Goal: Task Accomplishment & Management: Use online tool/utility

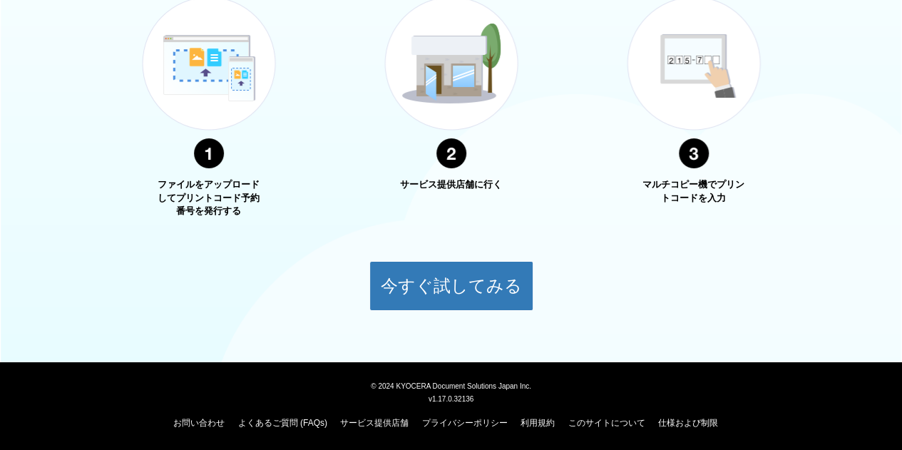
scroll to position [575, 0]
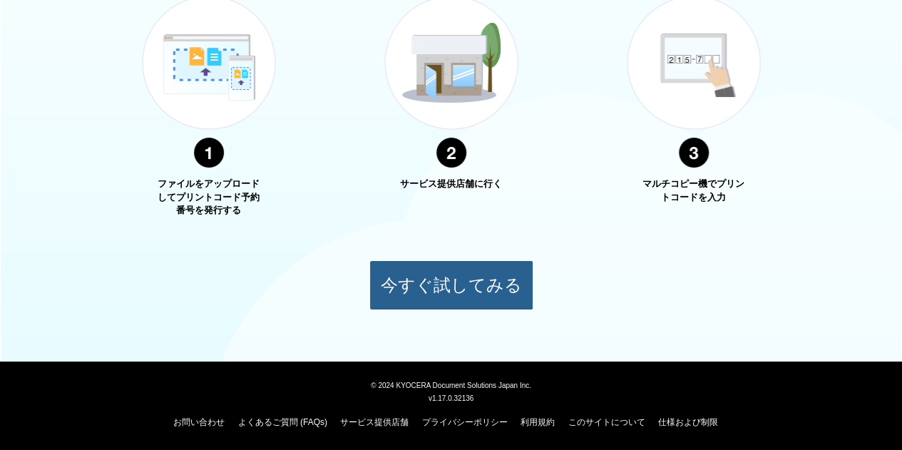
click at [433, 285] on button "今すぐ試してみる" at bounding box center [451, 285] width 164 height 50
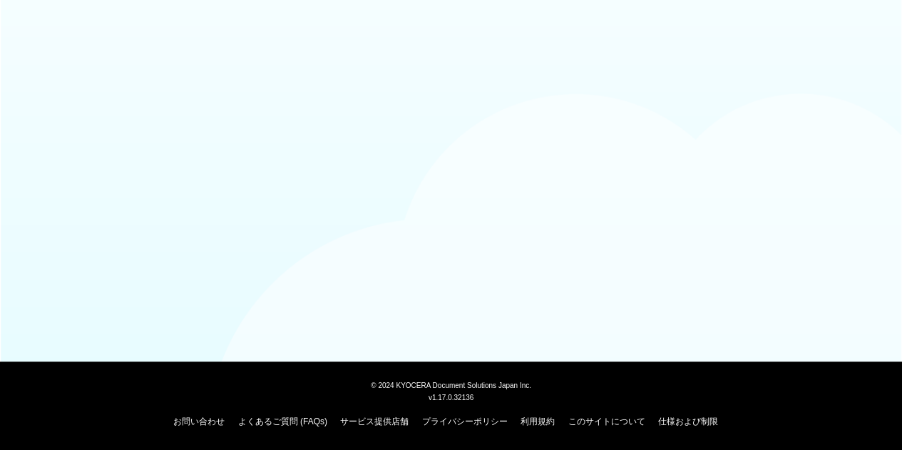
scroll to position [128, 0]
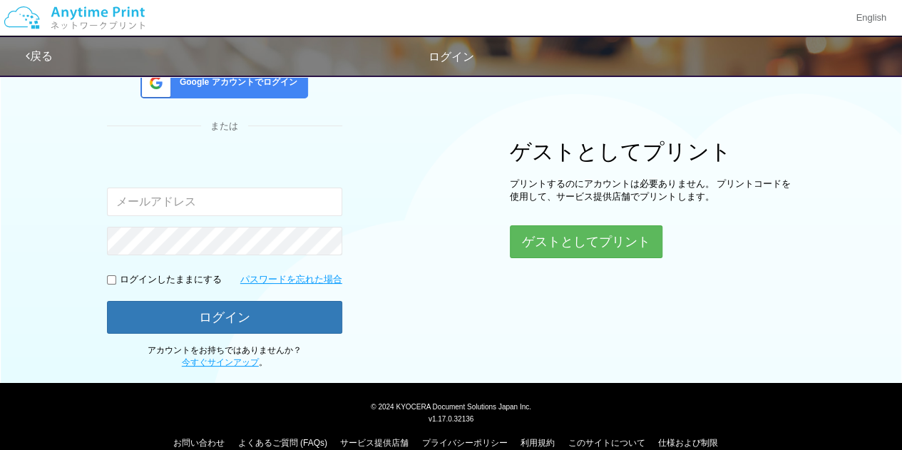
type input "[PERSON_NAME][EMAIL_ADDRESS][DOMAIN_NAME]"
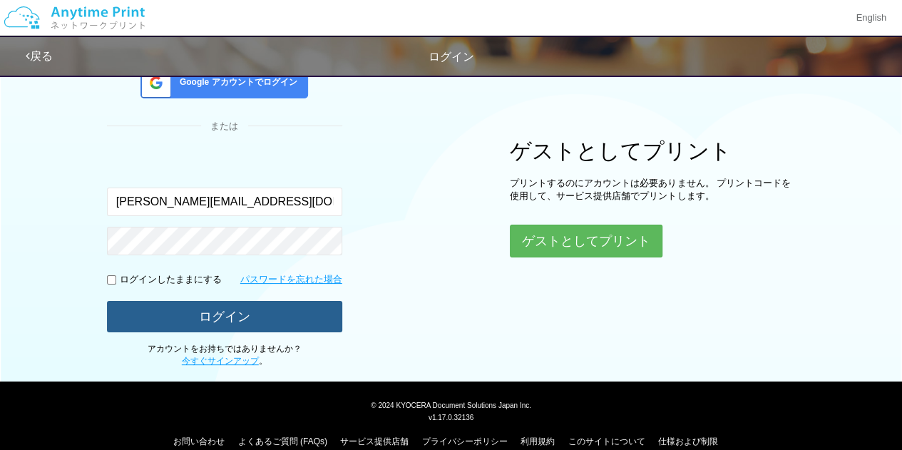
click at [128, 313] on button "ログイン" at bounding box center [224, 316] width 235 height 31
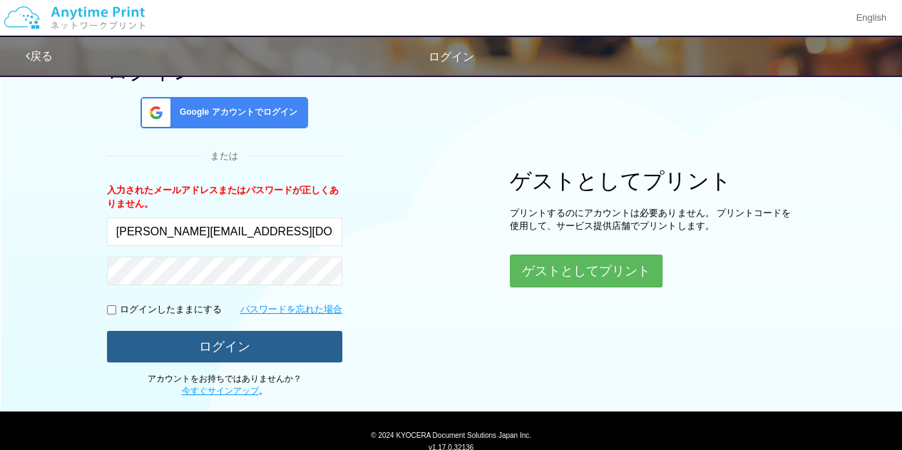
scroll to position [143, 0]
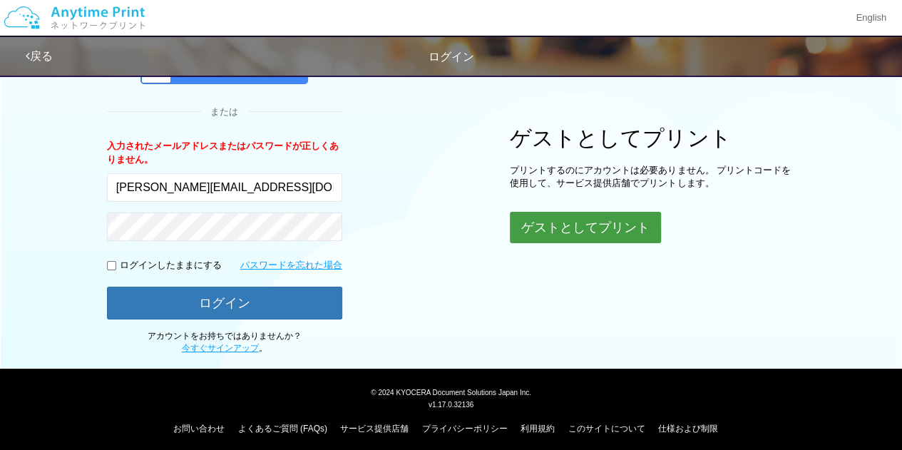
click at [572, 227] on button "ゲストとしてプリント" at bounding box center [585, 227] width 151 height 31
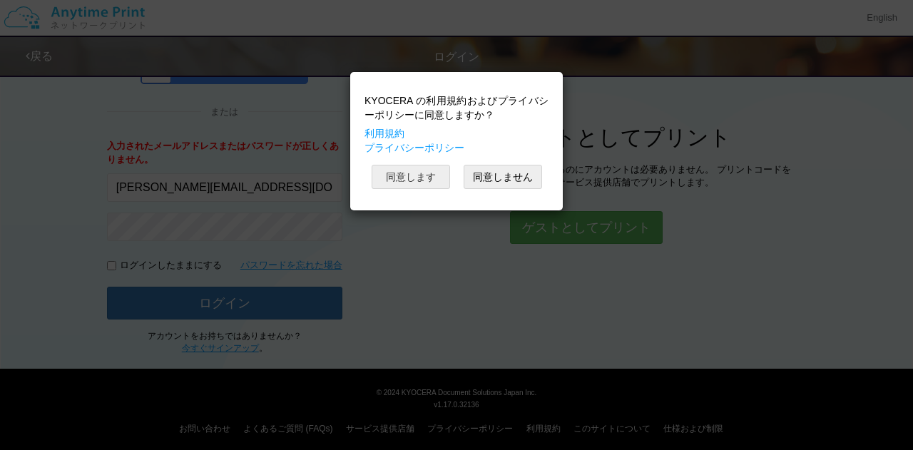
click at [428, 182] on button "同意します" at bounding box center [411, 177] width 78 height 24
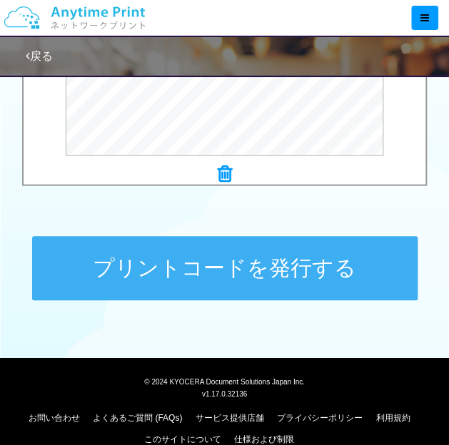
scroll to position [660, 0]
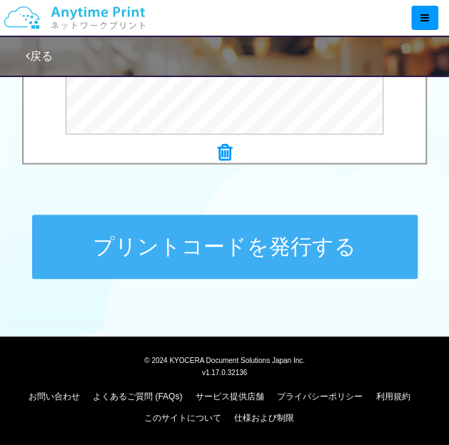
click at [170, 240] on button "プリントコードを発行する" at bounding box center [224, 247] width 385 height 64
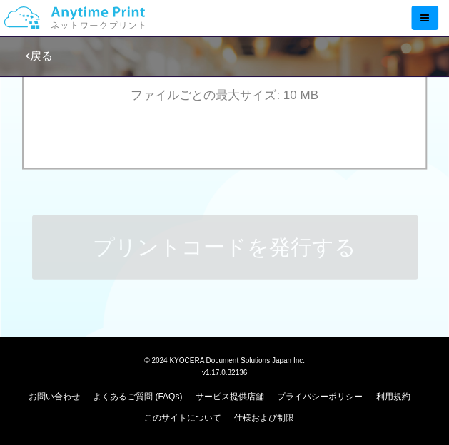
scroll to position [0, 0]
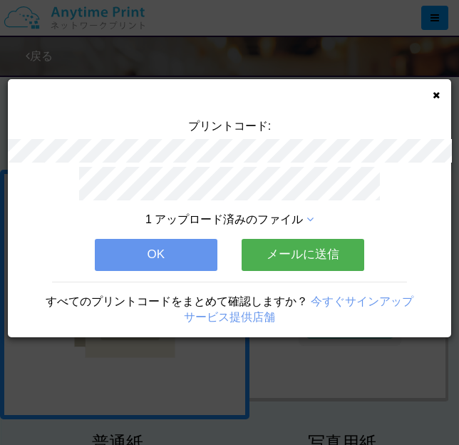
click at [307, 214] on icon at bounding box center [310, 219] width 7 height 11
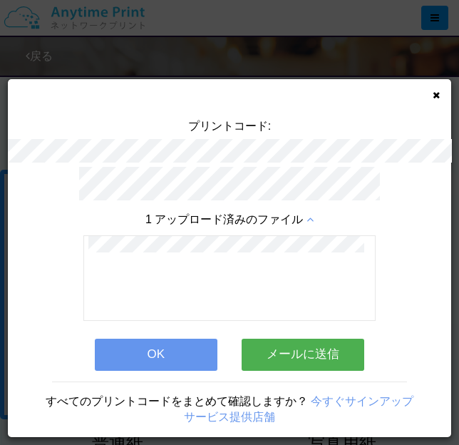
click at [164, 346] on button "OK" at bounding box center [156, 354] width 123 height 31
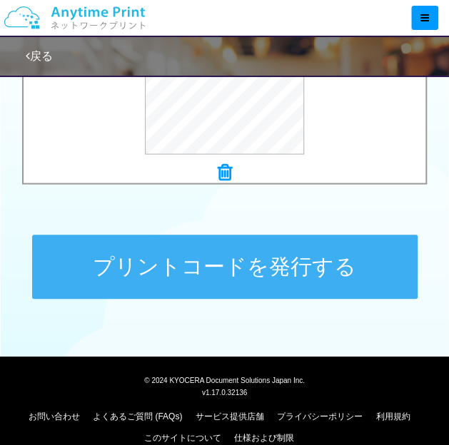
scroll to position [642, 0]
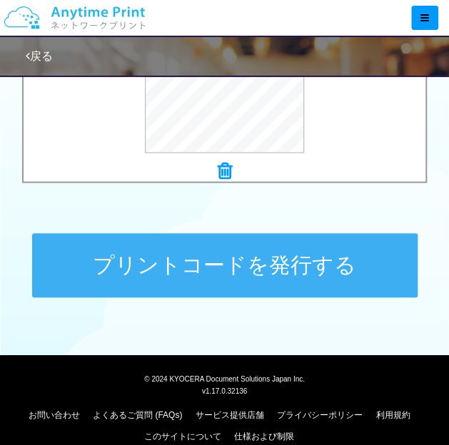
click at [123, 275] on button "プリントコードを発行する" at bounding box center [224, 265] width 385 height 64
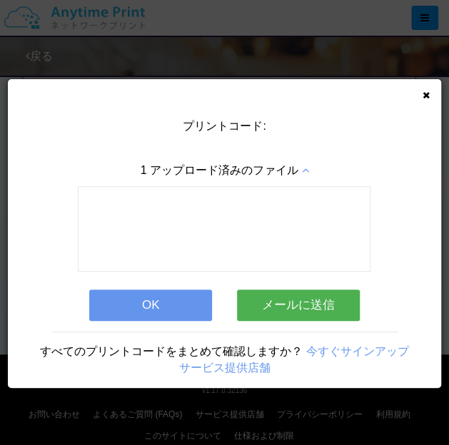
scroll to position [0, 0]
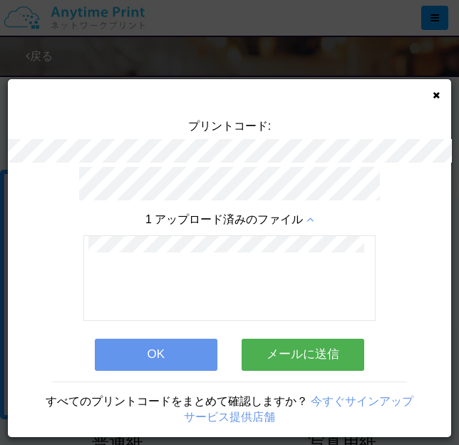
click at [141, 353] on button "OK" at bounding box center [156, 354] width 123 height 31
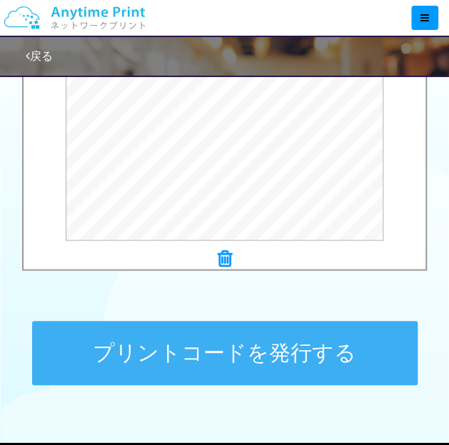
scroll to position [642, 0]
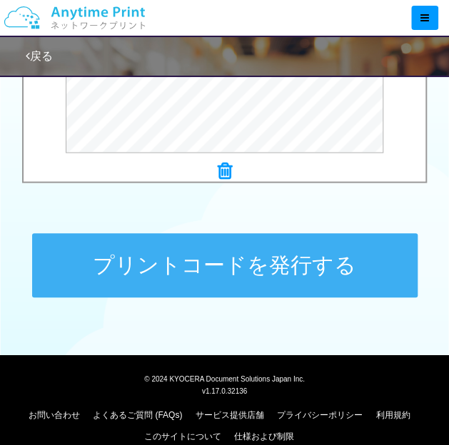
click at [161, 273] on button "プリントコードを発行する" at bounding box center [224, 265] width 385 height 64
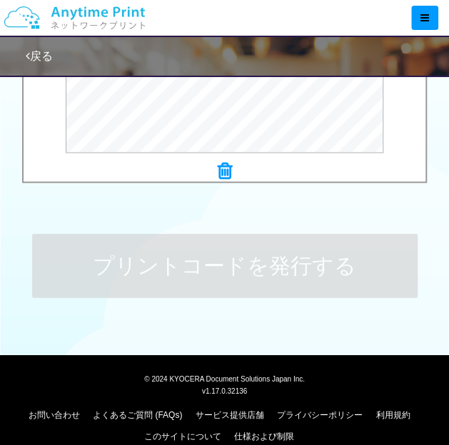
scroll to position [0, 0]
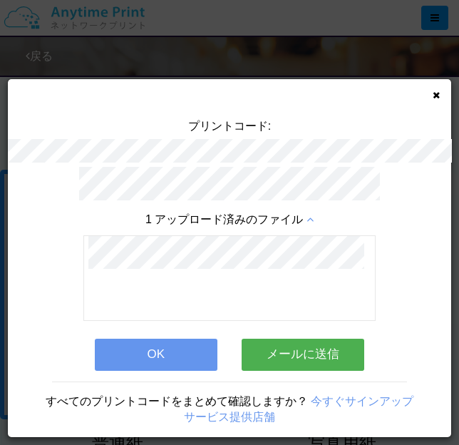
click at [172, 347] on button "OK" at bounding box center [156, 354] width 123 height 31
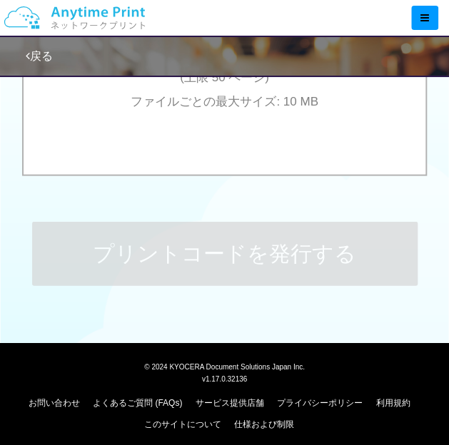
scroll to position [660, 0]
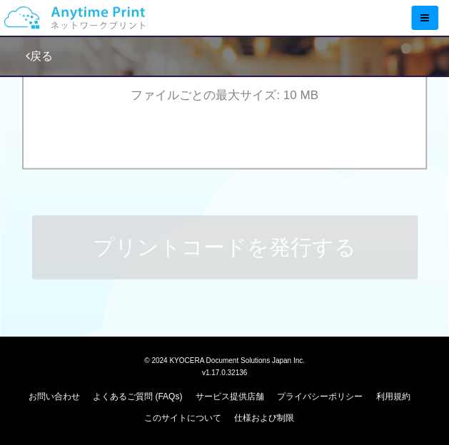
click at [35, 55] on link "戻る" at bounding box center [39, 56] width 27 height 12
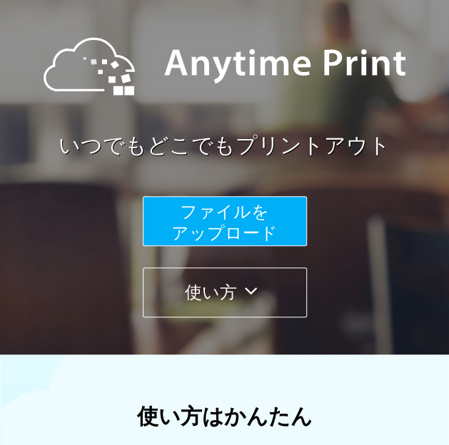
click at [228, 295] on button "使い方" at bounding box center [225, 292] width 164 height 50
